Goal: Information Seeking & Learning: Learn about a topic

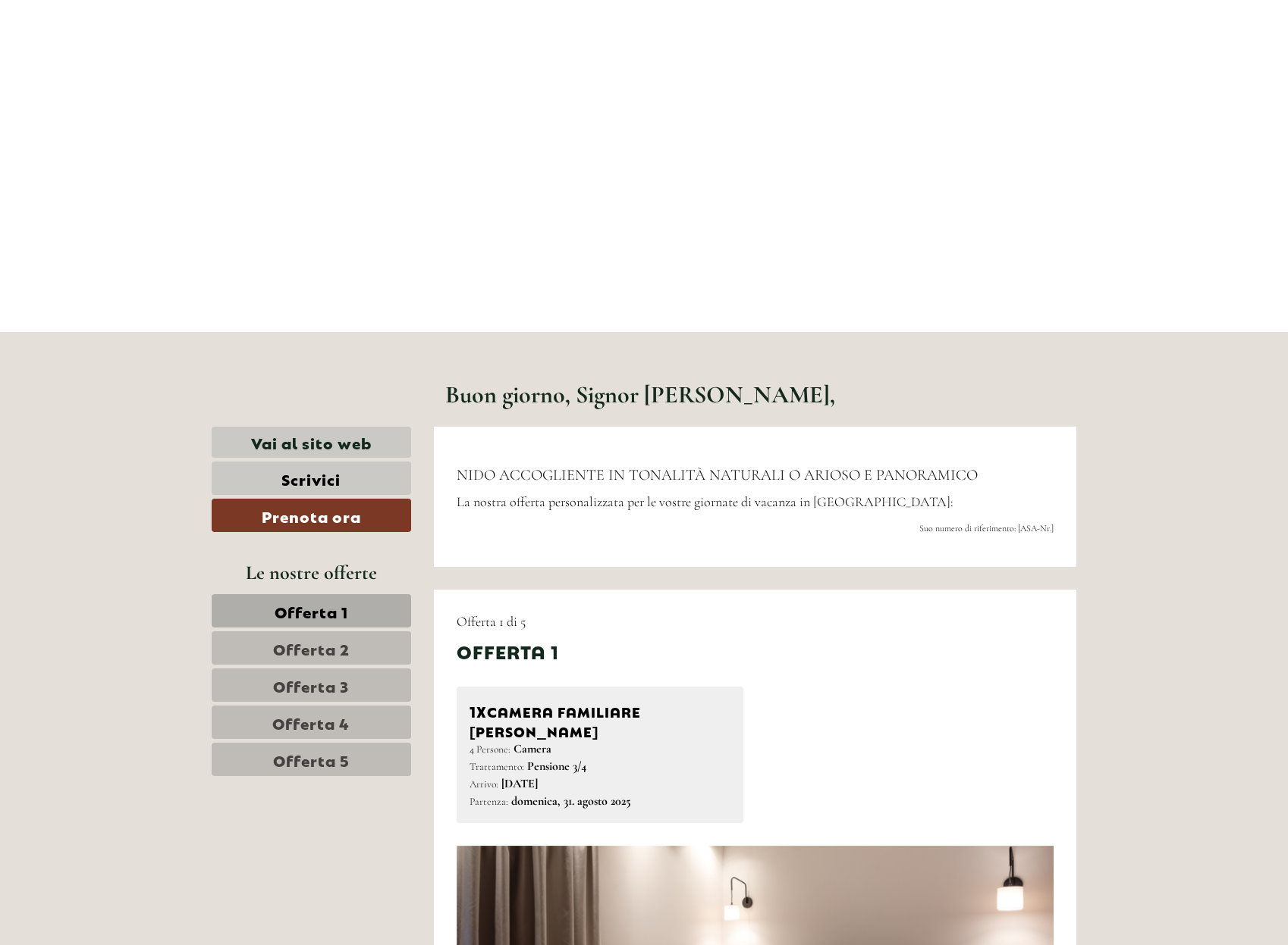
scroll to position [569, 0]
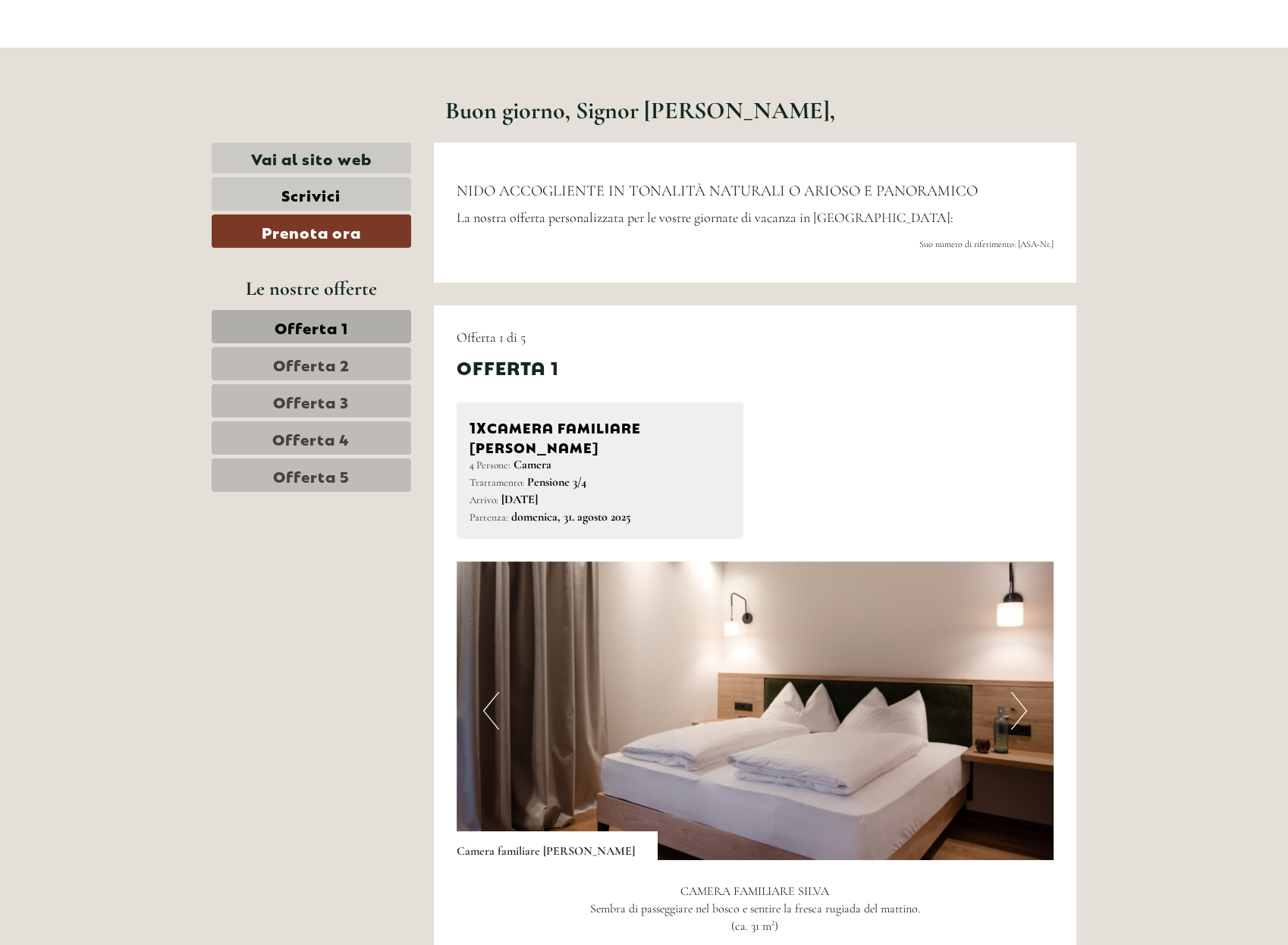
click at [305, 354] on span "Offerta 2" at bounding box center [311, 364] width 77 height 21
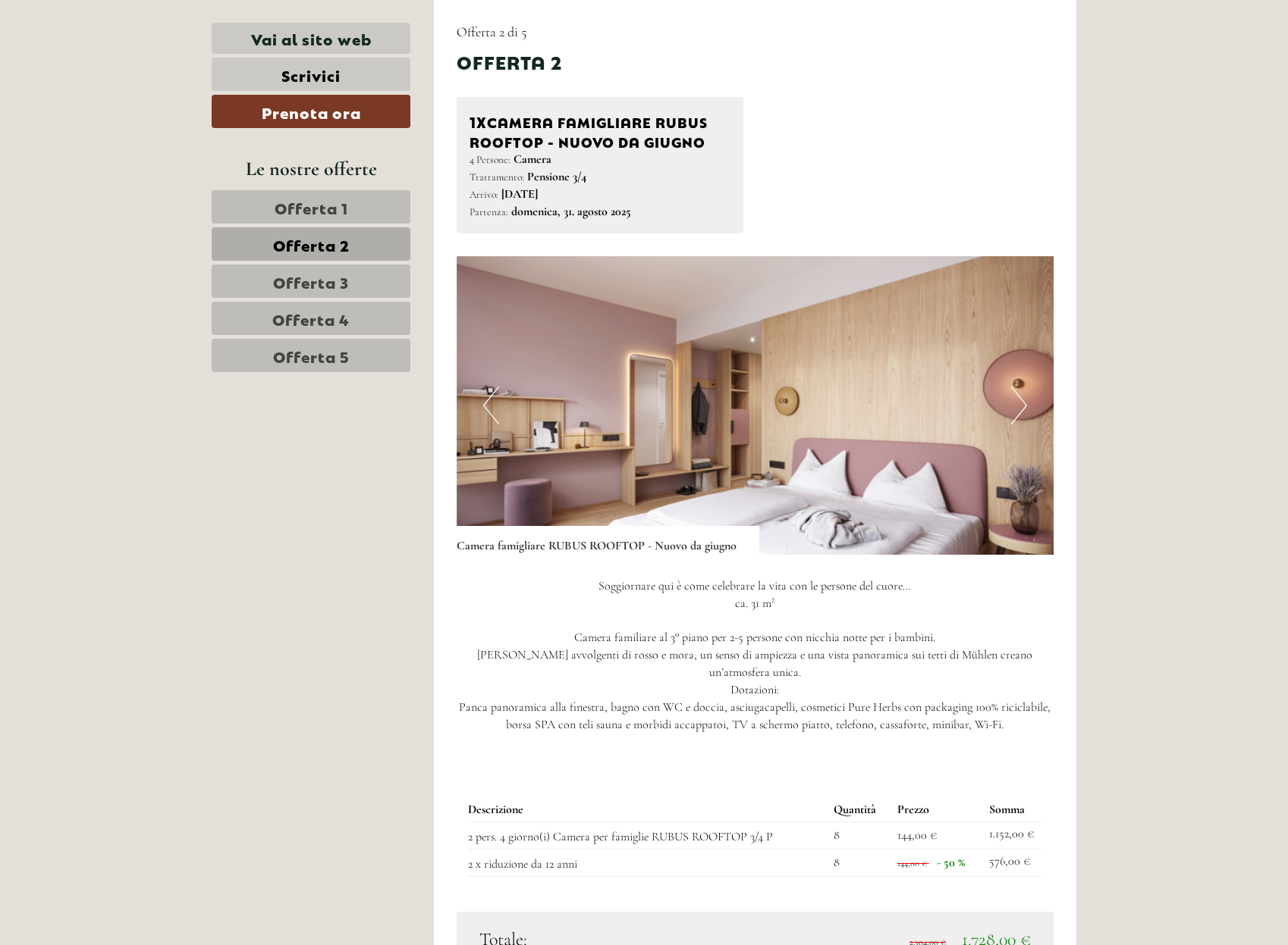
click at [301, 285] on span "Offerta 3" at bounding box center [311, 282] width 76 height 21
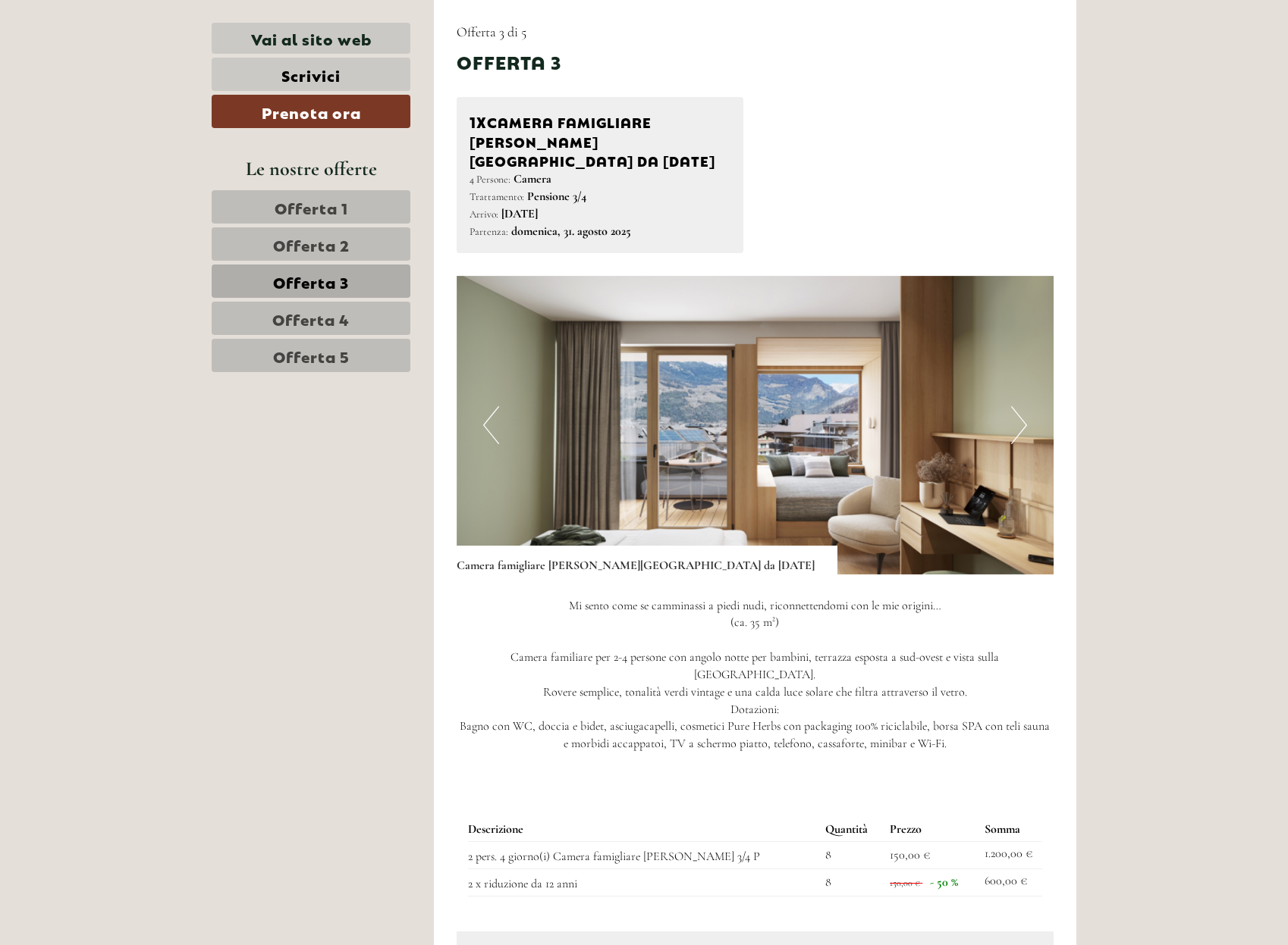
click at [301, 321] on span "Offerta 4" at bounding box center [311, 318] width 77 height 21
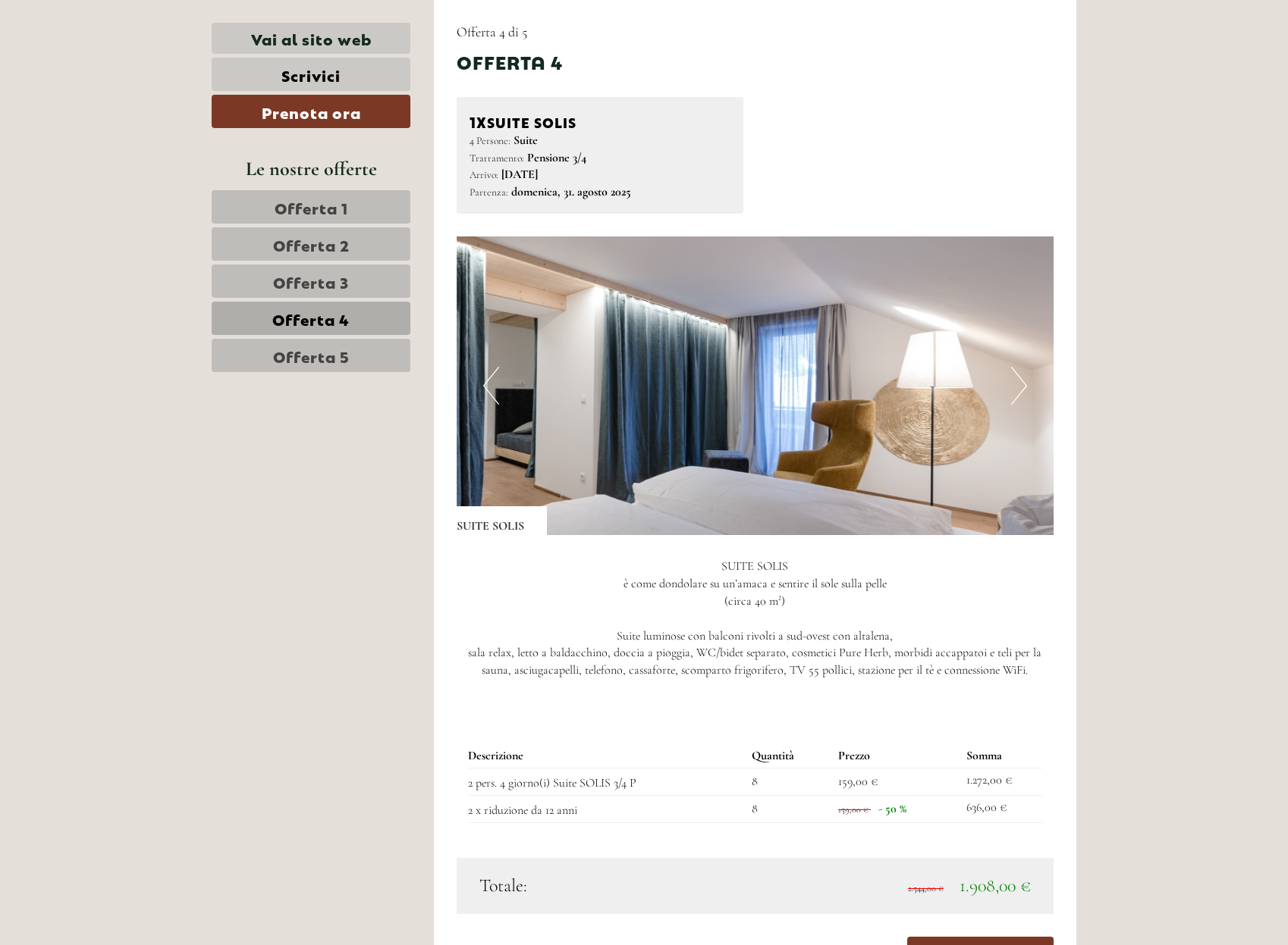
click at [315, 357] on span "Offerta 5" at bounding box center [311, 355] width 77 height 21
